Goal: Task Accomplishment & Management: Manage account settings

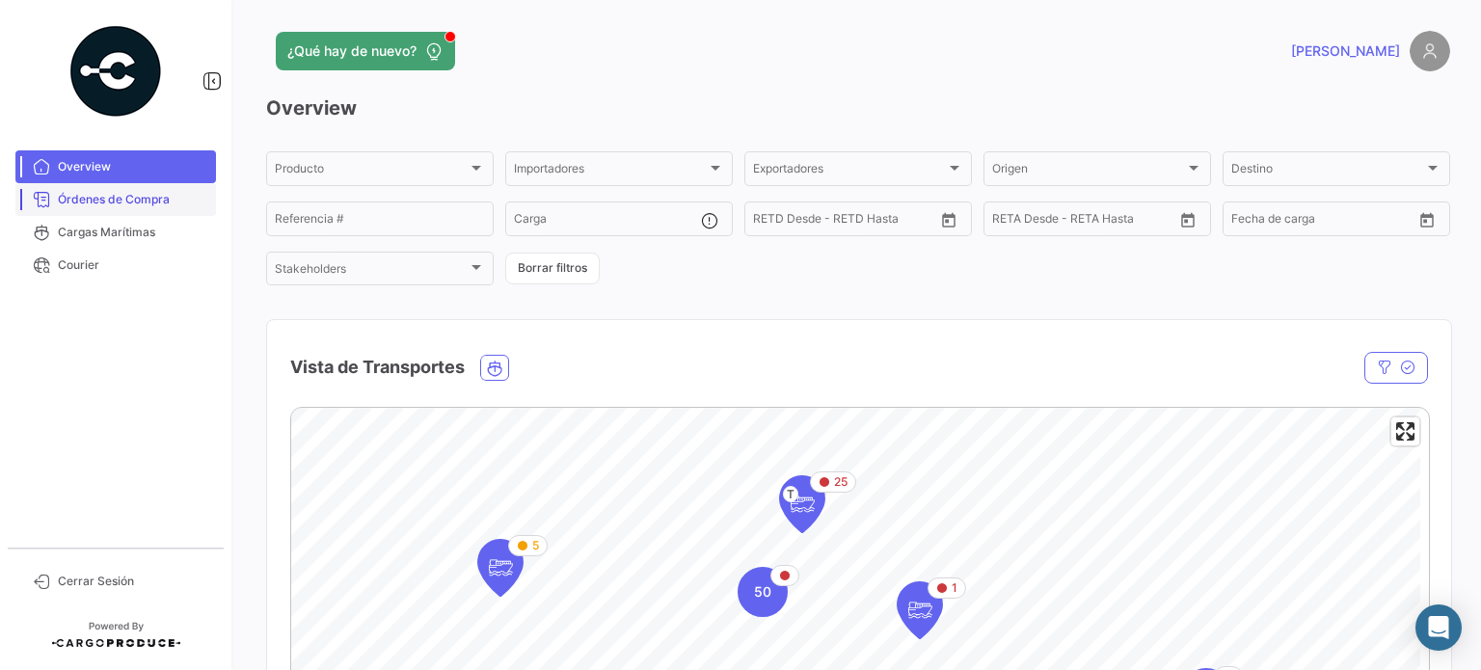
click at [150, 204] on span "Órdenes de Compra" at bounding box center [133, 199] width 150 height 17
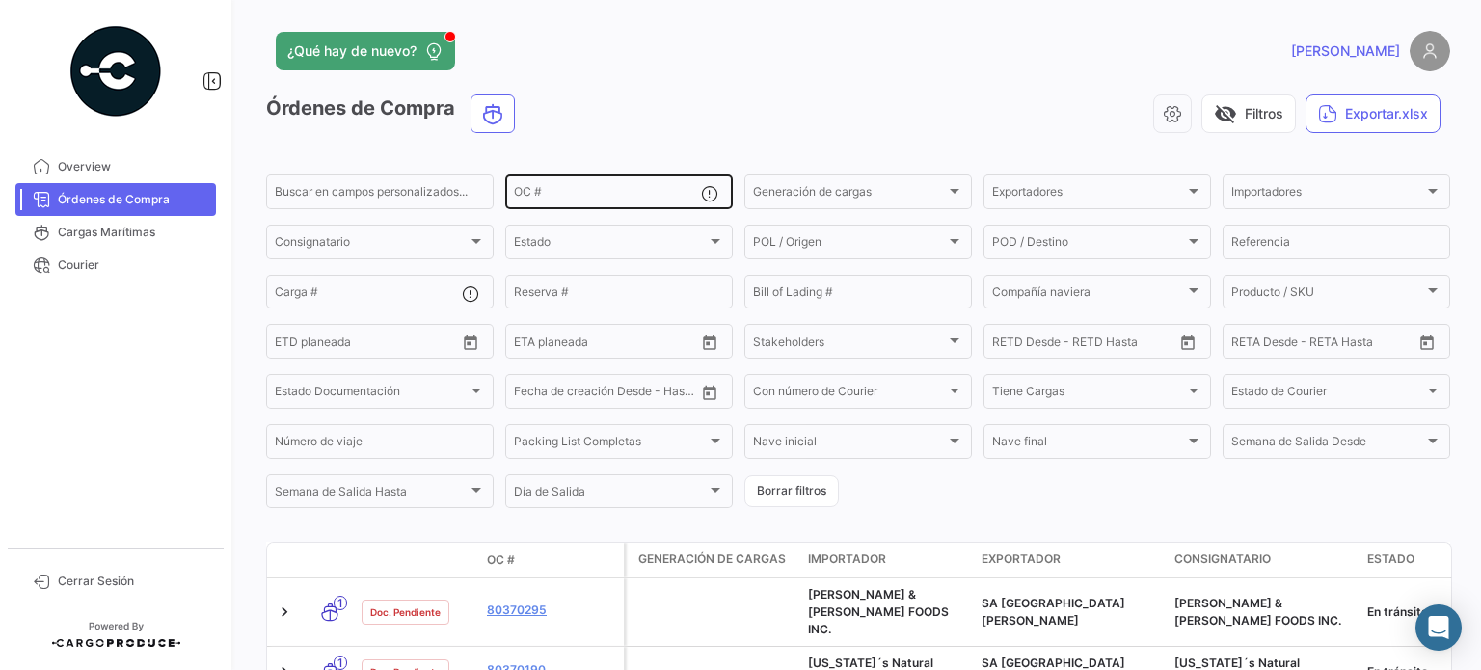
click at [533, 187] on div "OC #" at bounding box center [607, 191] width 187 height 38
paste input "80369287"
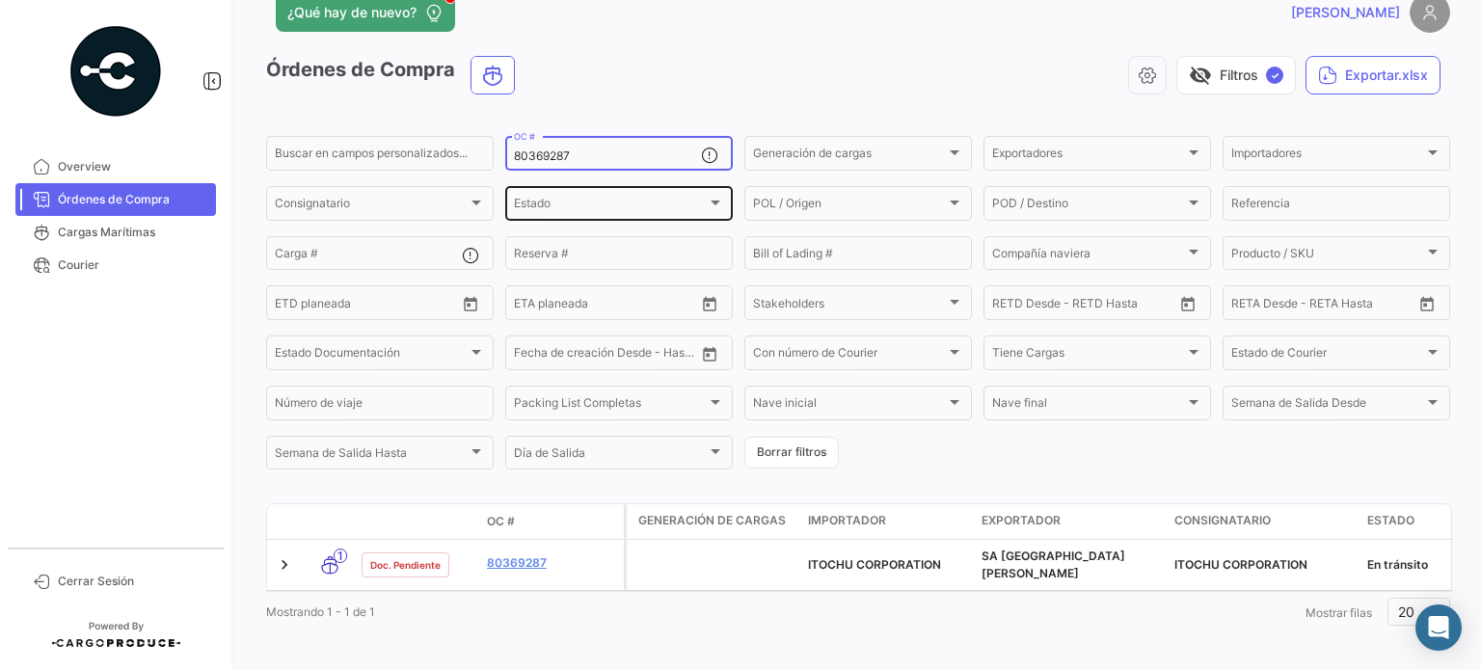
scroll to position [54, 0]
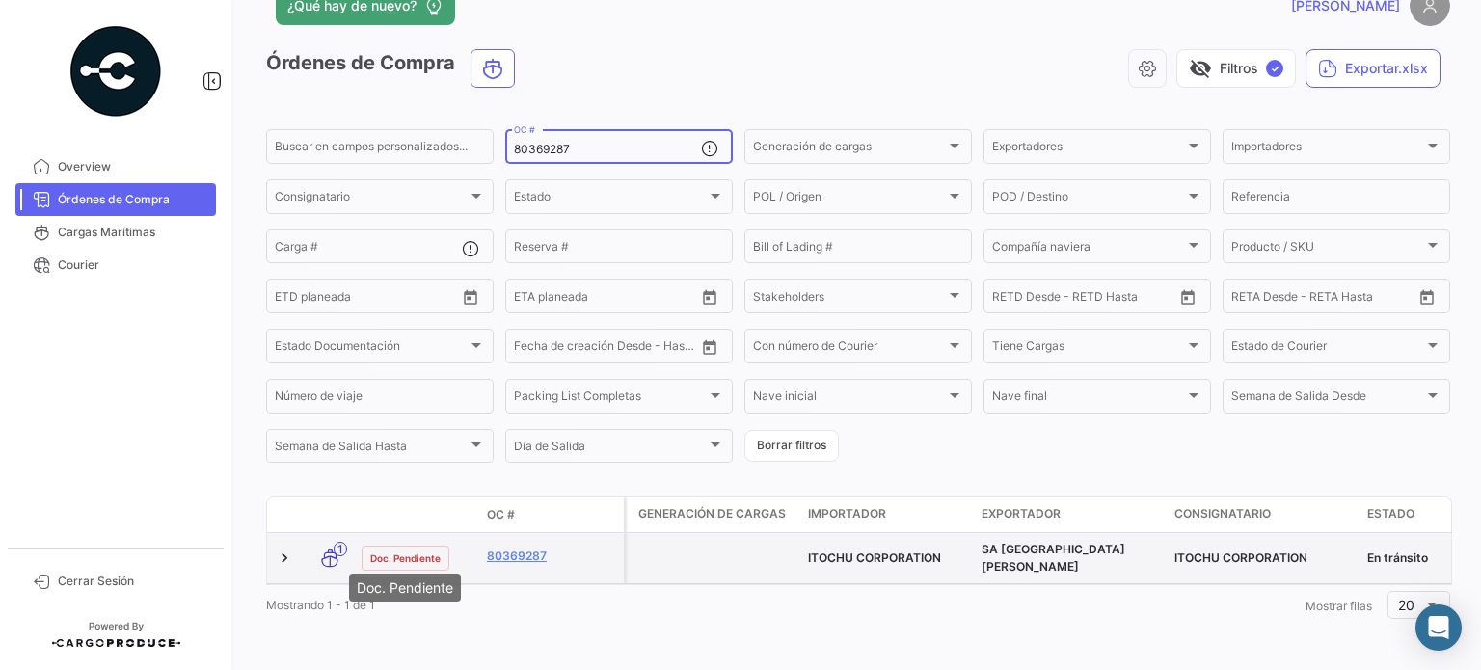
type input "80369287"
click at [417, 551] on span "Doc. Pendiente" at bounding box center [405, 558] width 70 height 15
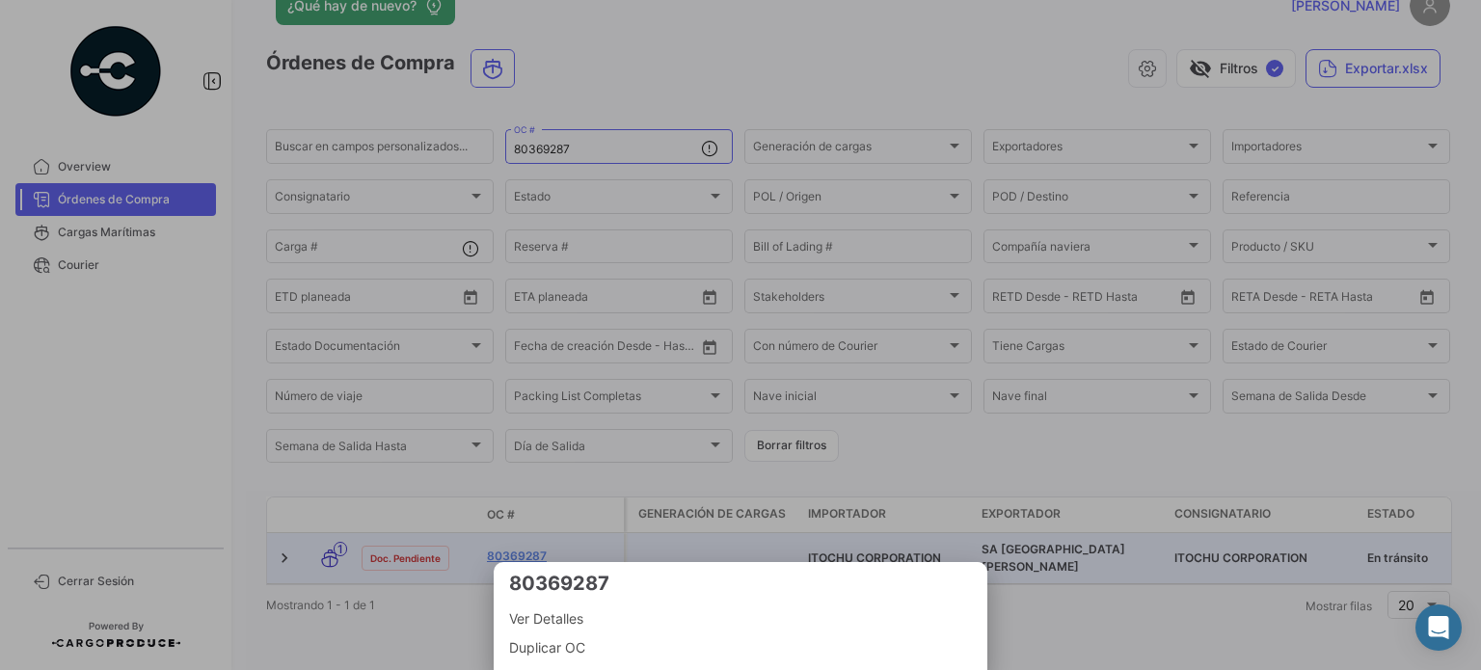
click at [409, 597] on div at bounding box center [740, 335] width 1481 height 670
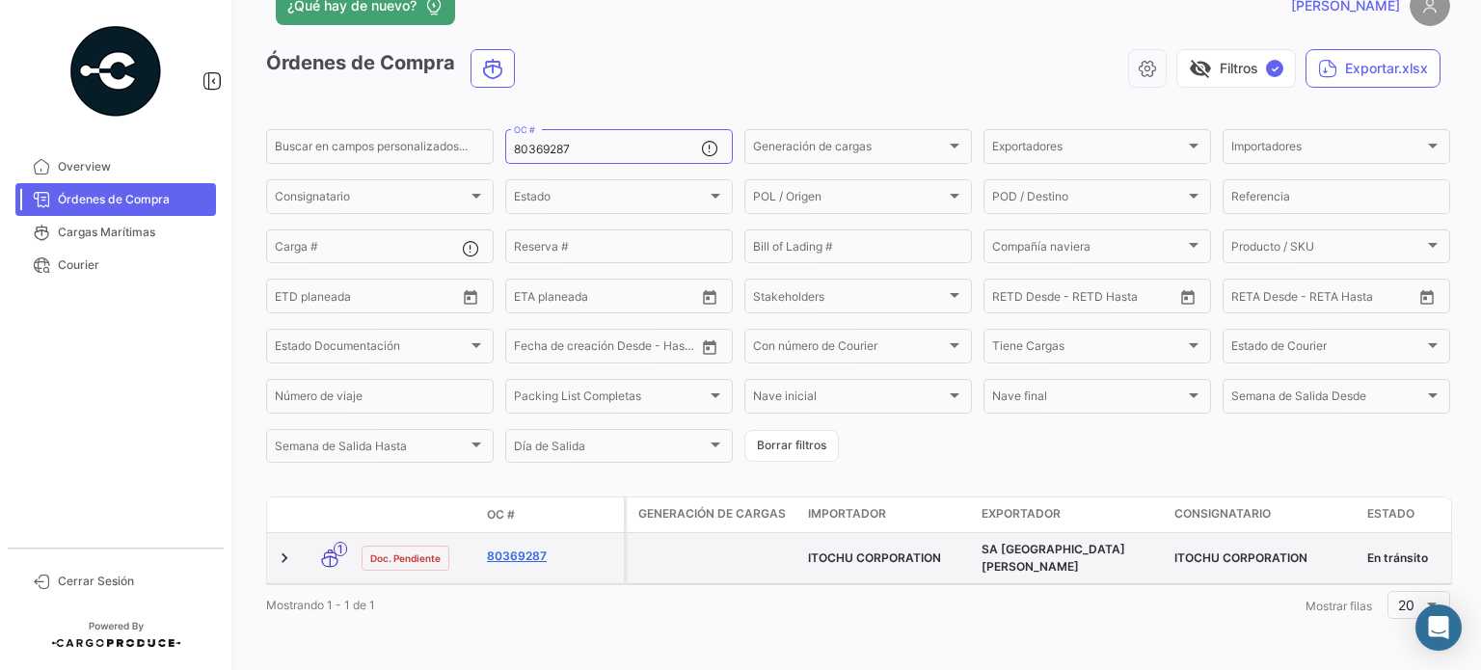
click at [524, 548] on link "80369287" at bounding box center [551, 556] width 129 height 17
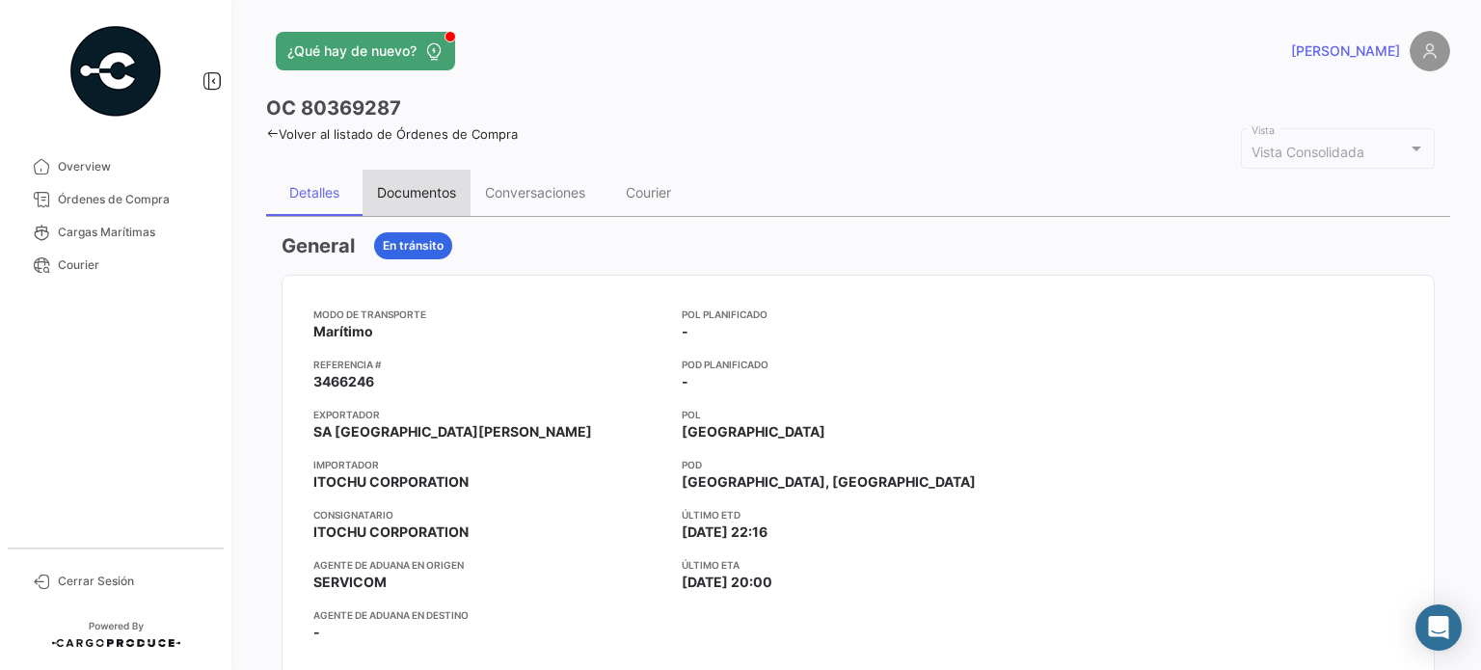
click at [432, 198] on div "Documentos" at bounding box center [416, 192] width 79 height 16
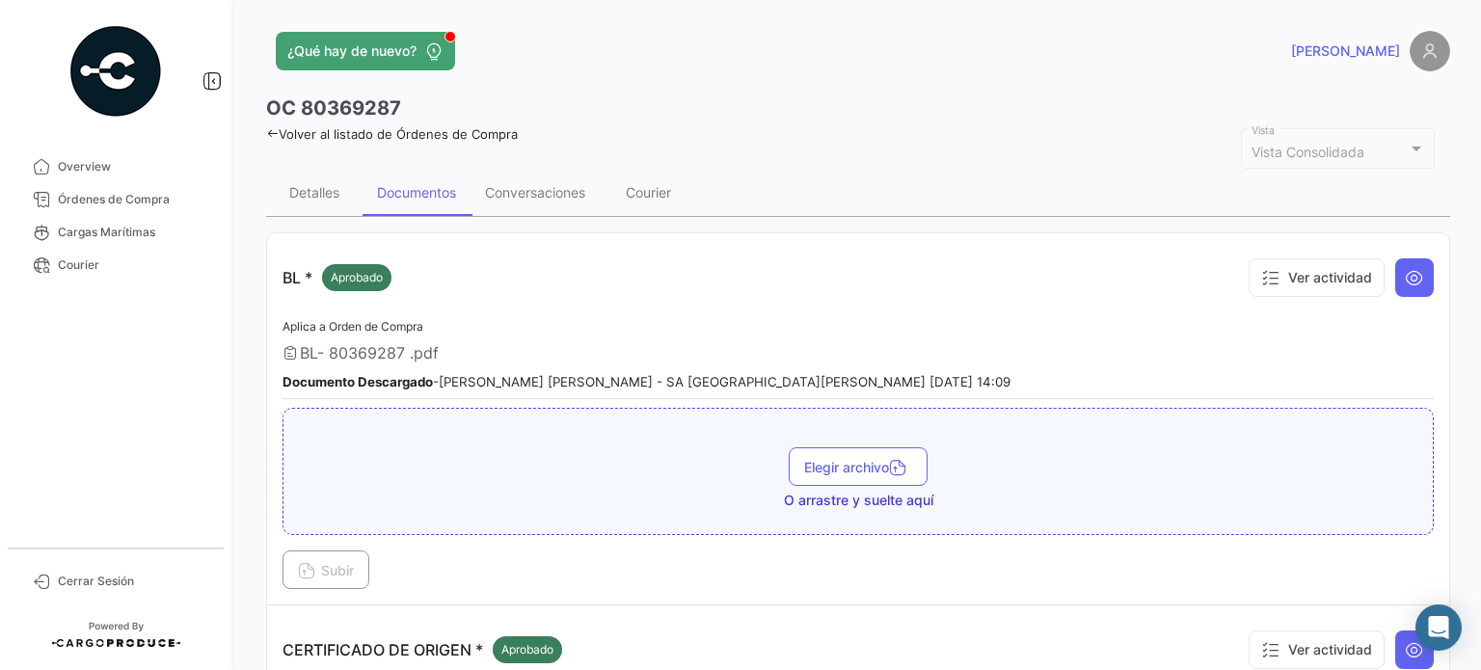
click at [432, 198] on div "Documentos" at bounding box center [416, 192] width 79 height 16
click at [834, 466] on span "Elegir archivo" at bounding box center [858, 467] width 108 height 16
click at [324, 192] on div "Detalles" at bounding box center [314, 192] width 50 height 16
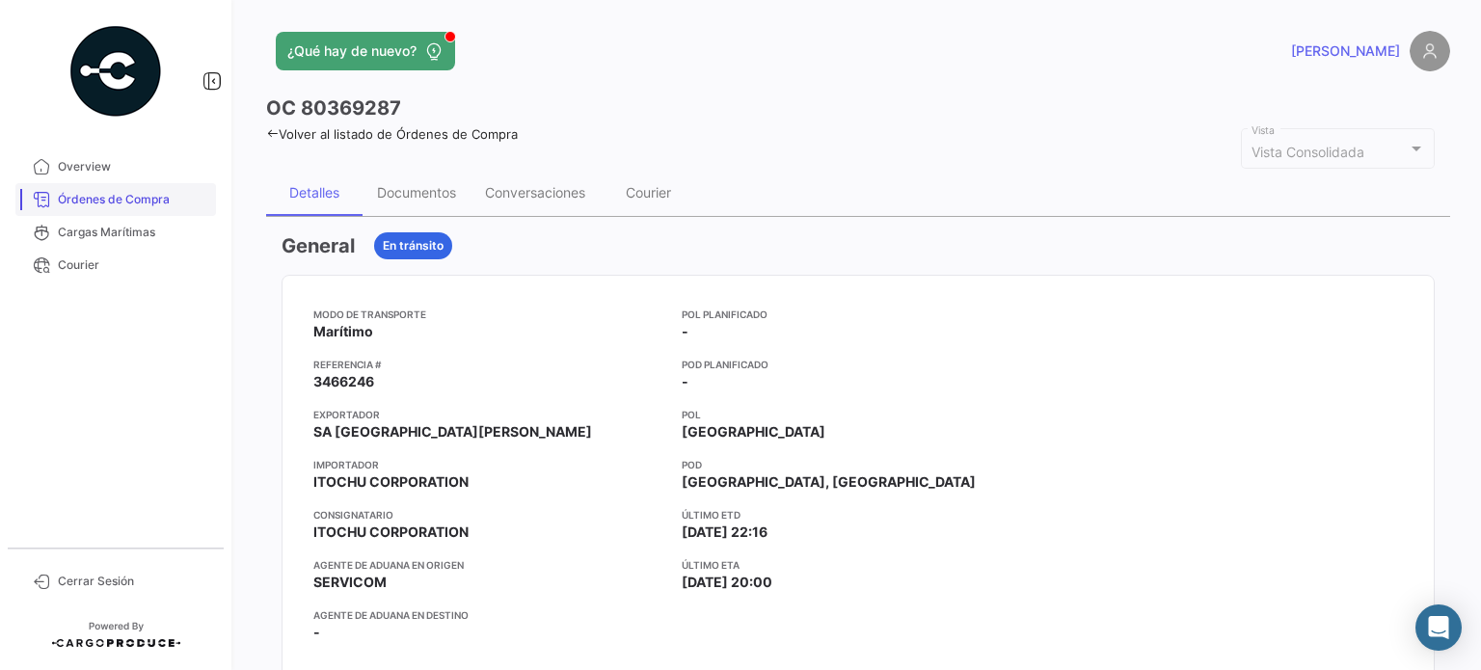
click at [151, 198] on span "Órdenes de Compra" at bounding box center [133, 199] width 150 height 17
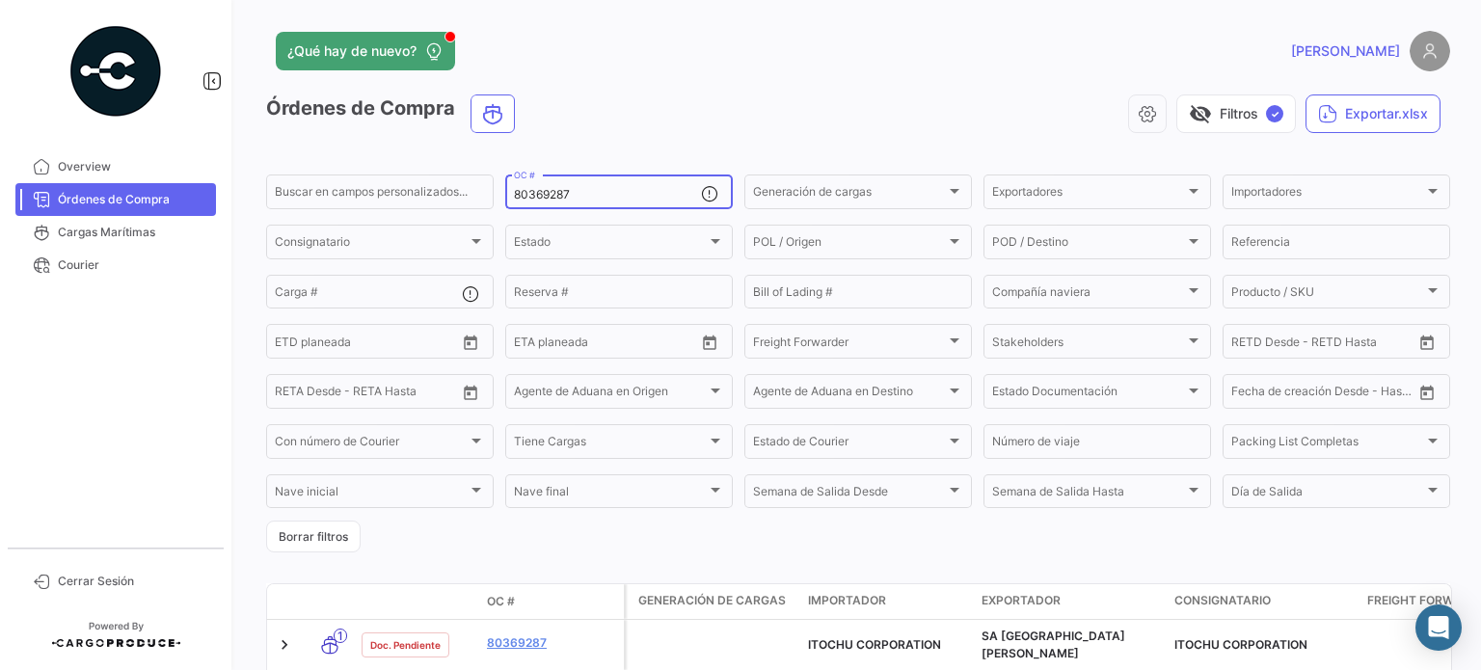
drag, startPoint x: 567, startPoint y: 194, endPoint x: 505, endPoint y: 198, distance: 61.8
click at [505, 198] on div "80369287 OC #" at bounding box center [619, 191] width 228 height 38
